Goal: Task Accomplishment & Management: Complete application form

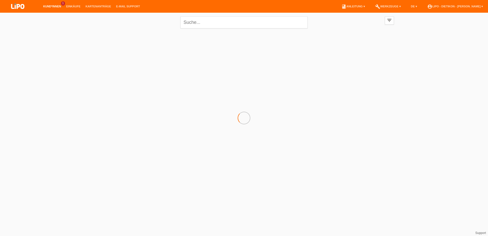
click at [51, 5] on link "Kund*innen" at bounding box center [52, 6] width 23 height 3
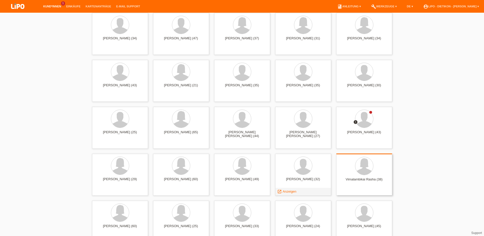
scroll to position [1244, 0]
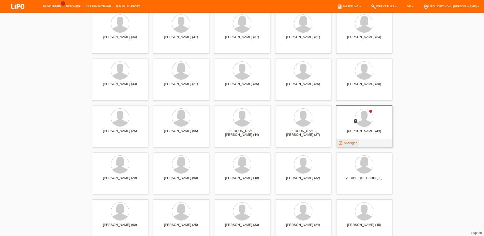
click at [346, 140] on div "launch Anzeigen" at bounding box center [347, 144] width 23 height 8
click at [345, 144] on span "Anzeigen" at bounding box center [350, 143] width 14 height 4
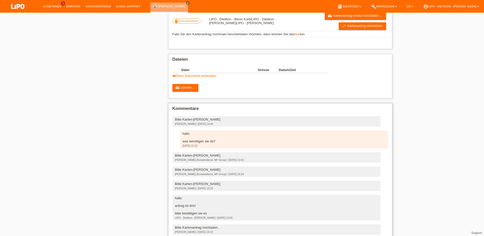
scroll to position [103, 0]
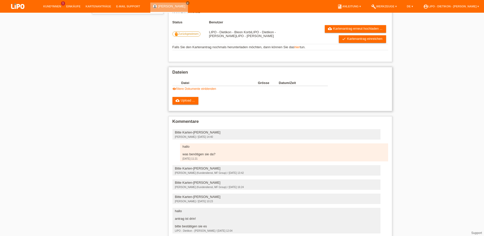
click at [192, 91] on link "visibility Ältere Dokumente einblenden" at bounding box center [194, 89] width 44 height 4
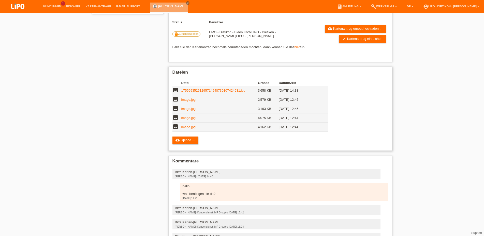
click at [208, 93] on link "17556935261295714948730107424631.jpg" at bounding box center [213, 91] width 64 height 4
click at [357, 31] on link "cloud_upload Kartenantrag erneut hochladen ..." at bounding box center [355, 29] width 61 height 8
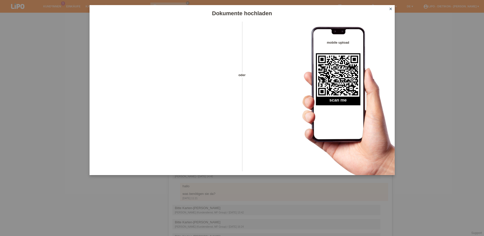
click at [389, 9] on icon "close" at bounding box center [390, 9] width 4 height 4
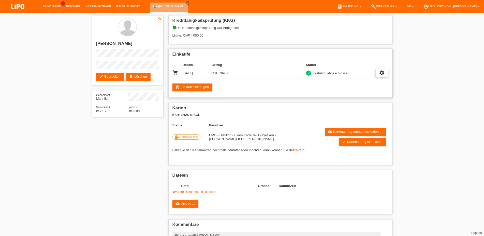
click at [380, 74] on icon "settings" at bounding box center [382, 73] width 6 height 6
drag, startPoint x: 450, startPoint y: 125, endPoint x: 432, endPoint y: 127, distance: 18.4
click at [449, 125] on div "star_border Deyan Petrov edit Bearbeiten delete Löschen Geschlecht Männlich Nat…" at bounding box center [242, 210] width 484 height 394
click at [297, 152] on link "hier" at bounding box center [297, 150] width 6 height 4
click at [102, 45] on h2 "Deyan Petrov" at bounding box center [127, 45] width 63 height 8
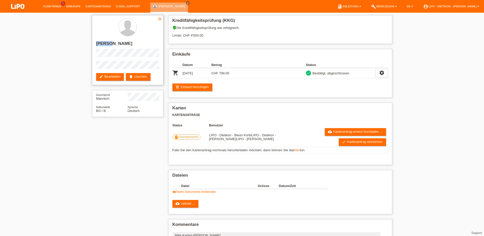
click at [102, 45] on h2 "Deyan Petrov" at bounding box center [127, 45] width 63 height 8
copy h2 "Deyan"
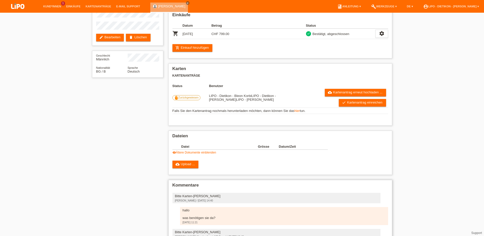
scroll to position [78, 0]
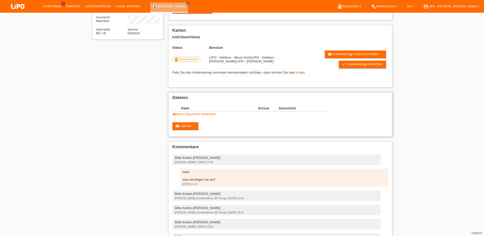
click at [187, 116] on link "visibility Ältere Dokumente einblenden" at bounding box center [194, 115] width 44 height 4
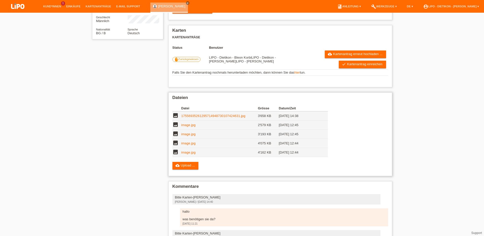
click at [182, 155] on link "image.jpg" at bounding box center [188, 153] width 14 height 4
click at [189, 145] on link "image.jpg" at bounding box center [188, 144] width 14 height 4
click at [188, 136] on link "image.jpg" at bounding box center [188, 134] width 14 height 4
click at [184, 127] on link "image.jpg" at bounding box center [188, 125] width 14 height 4
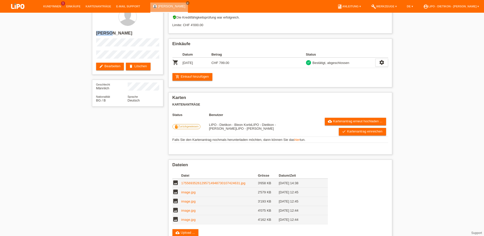
scroll to position [0, 0]
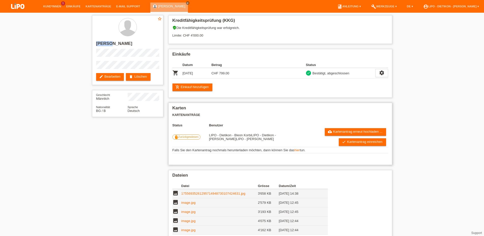
click at [296, 152] on link "hier" at bounding box center [297, 150] width 6 height 4
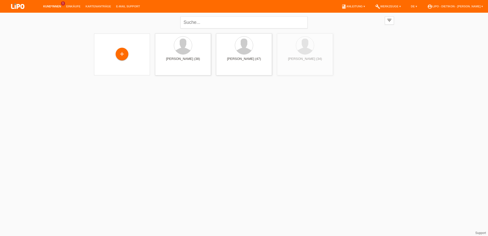
click at [55, 6] on link "Kund*innen" at bounding box center [52, 6] width 23 height 3
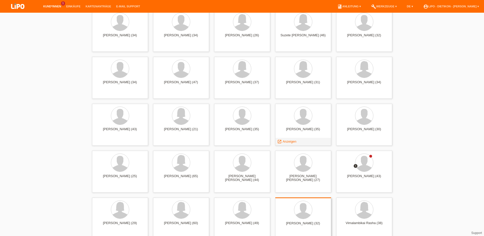
scroll to position [1218, 0]
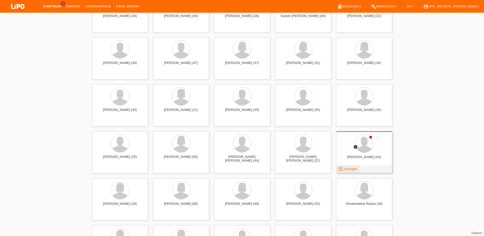
click at [349, 171] on span "Anzeigen" at bounding box center [350, 169] width 14 height 4
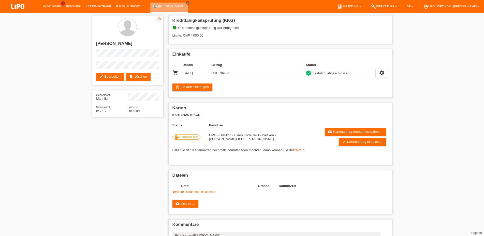
drag, startPoint x: 195, startPoint y: 206, endPoint x: 193, endPoint y: 206, distance: 2.8
click at [195, 206] on link "cloud_upload Upload ..." at bounding box center [185, 204] width 26 height 8
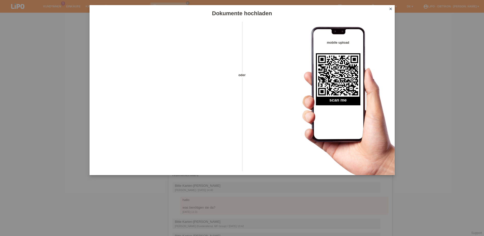
scroll to position [52, 0]
click at [391, 8] on icon "close" at bounding box center [390, 9] width 4 height 4
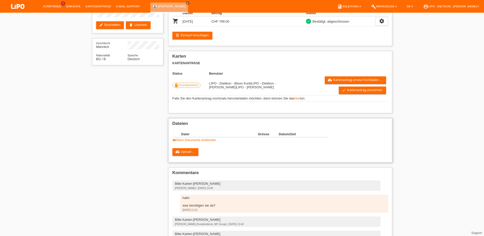
scroll to position [52, 0]
click at [197, 142] on link "visibility Ältere Dokumente einblenden" at bounding box center [194, 141] width 44 height 4
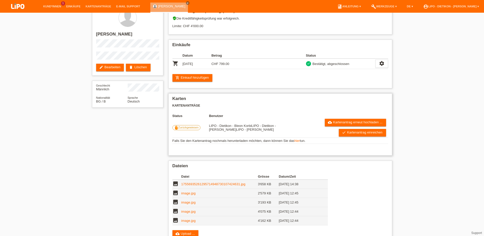
scroll to position [0, 0]
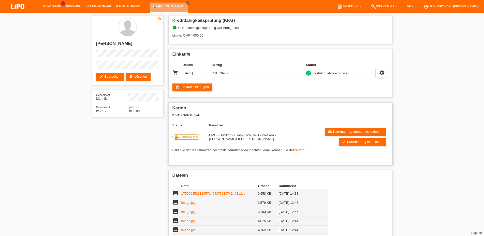
click at [193, 139] on span "Zurückgewiesen" at bounding box center [188, 136] width 20 height 3
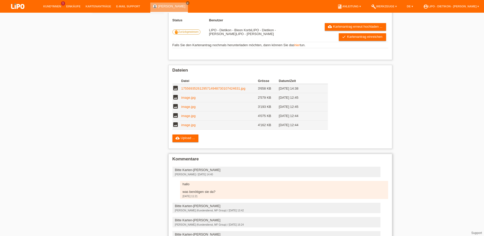
scroll to position [156, 0]
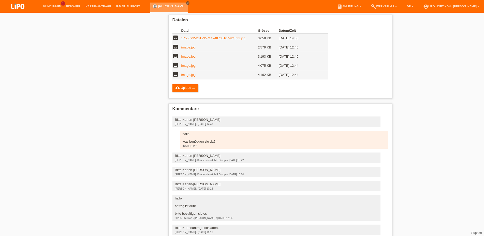
click at [186, 2] on icon "close" at bounding box center [187, 3] width 3 height 3
click at [189, 89] on link "cloud_upload Upload ..." at bounding box center [185, 88] width 26 height 8
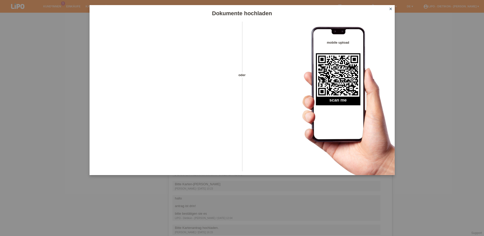
click at [391, 8] on icon "close" at bounding box center [390, 9] width 4 height 4
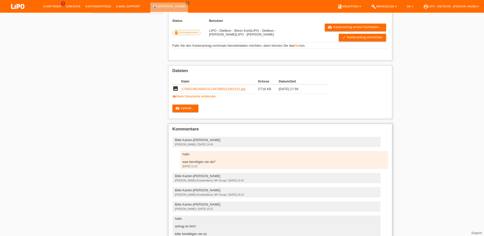
scroll to position [104, 0]
click at [207, 92] on link "17569149539402311467888313481512.jpg" at bounding box center [213, 90] width 64 height 4
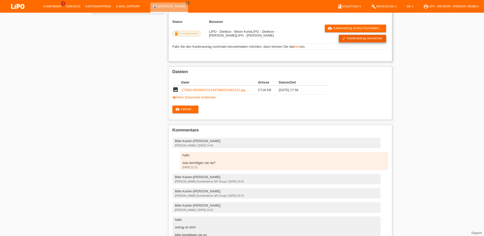
click at [359, 39] on link "check Kartenantrag einreichen" at bounding box center [362, 39] width 47 height 8
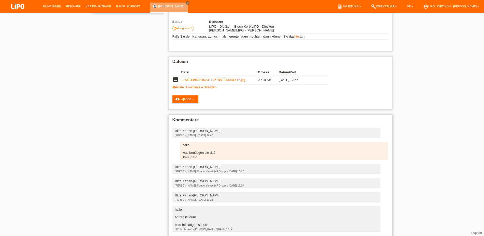
scroll to position [104, 0]
click at [186, 2] on icon "close" at bounding box center [187, 3] width 3 height 3
